Goal: Check status: Check status

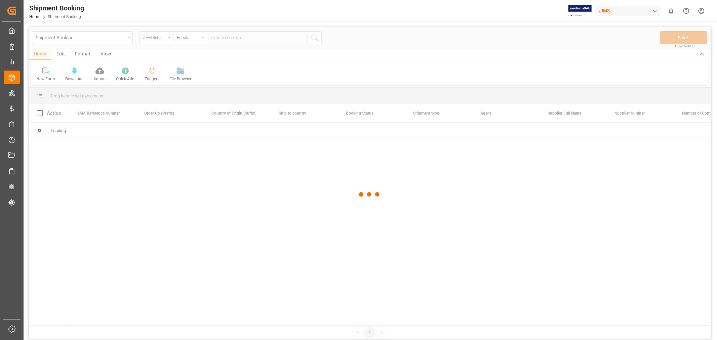
click at [229, 36] on div at bounding box center [370, 195] width 682 height 336
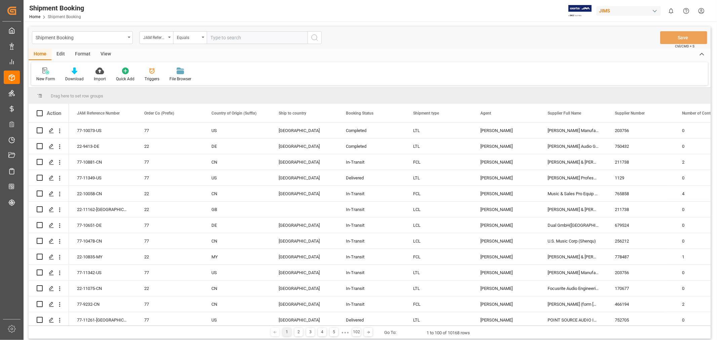
click at [215, 37] on input "text" at bounding box center [257, 37] width 101 height 13
paste input "77-11297-US"
type input "77-11297-US"
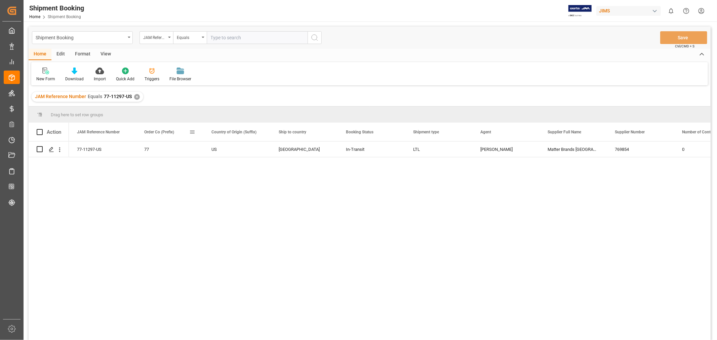
click at [194, 130] on span at bounding box center [192, 132] width 6 height 6
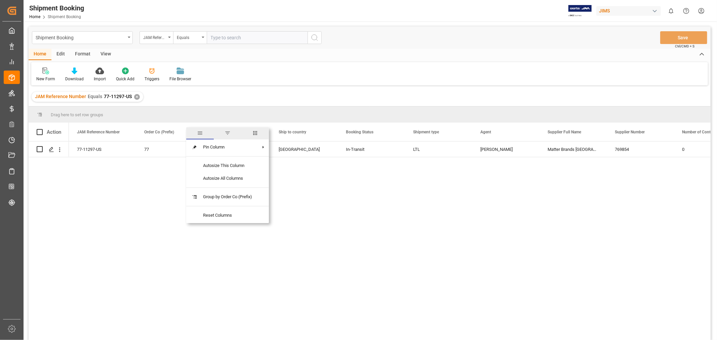
click at [258, 132] on span "columns" at bounding box center [255, 133] width 6 height 6
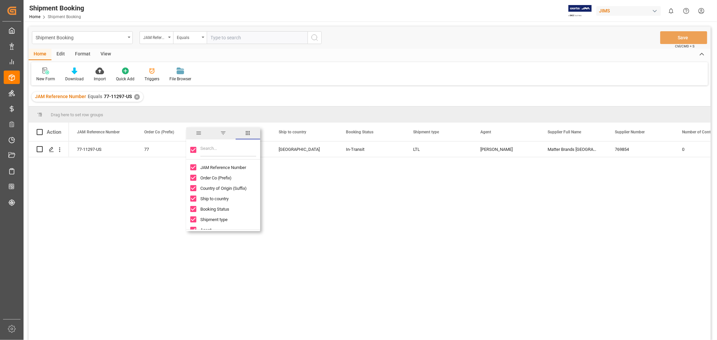
click at [194, 150] on input "Toggle Select All Columns" at bounding box center [193, 150] width 6 height 6
checkbox input "false"
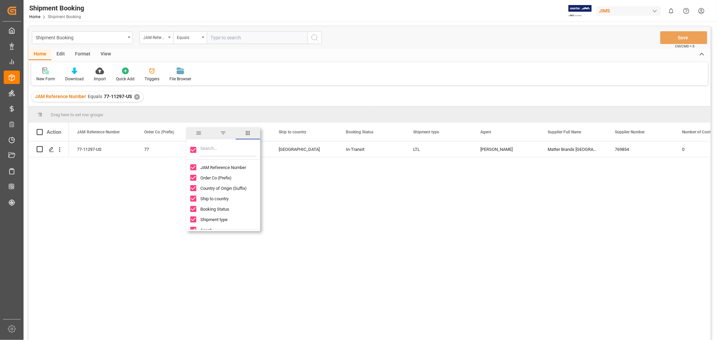
checkbox input "false"
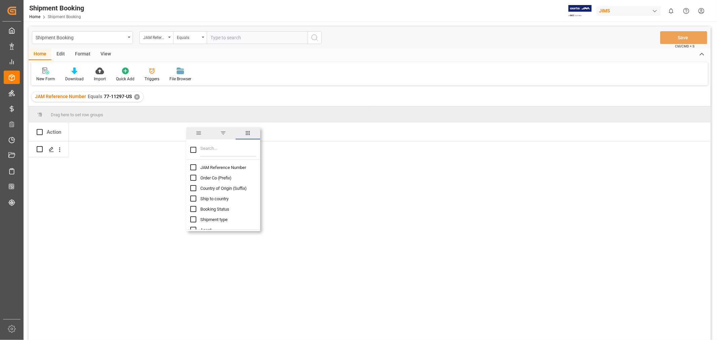
click at [196, 168] on input "JAM Reference Number column toggle visibility (hidden)" at bounding box center [193, 167] width 6 height 6
checkbox input "true"
checkbox input "false"
click at [203, 149] on input "Filter Columns Input" at bounding box center [228, 149] width 56 height 13
type input "cus"
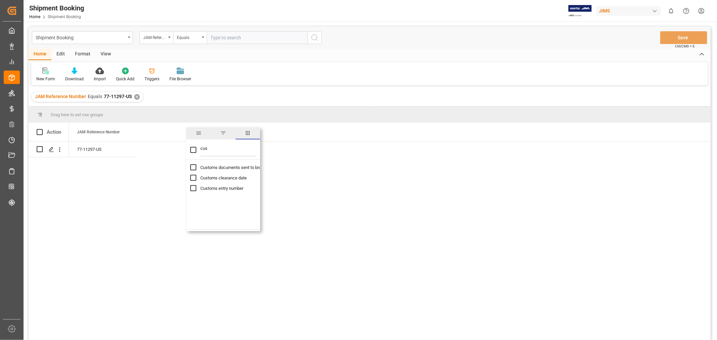
click at [192, 175] on input "Customs clearance date column toggle visibility (hidden)" at bounding box center [193, 178] width 6 height 6
checkbox input "true"
checkbox input "false"
click at [192, 169] on input "Customs documents sent to broker column toggle visibility (hidden)" at bounding box center [193, 167] width 6 height 6
checkbox input "true"
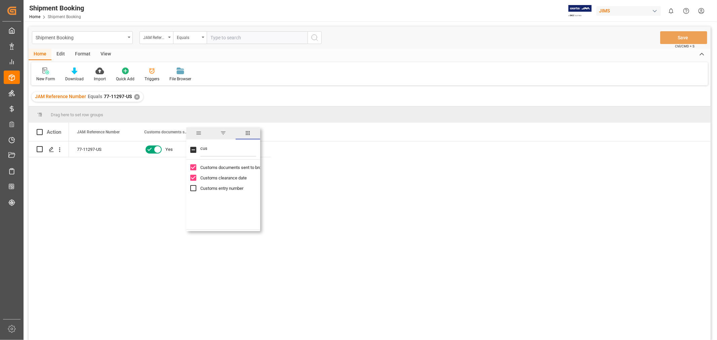
click at [194, 189] on input "Customs entry number column toggle visibility (hidden)" at bounding box center [193, 188] width 6 height 6
checkbox input "true"
click at [297, 197] on div "77-11297-US Yes 13391-69299237-9" at bounding box center [390, 243] width 642 height 203
